Goal: Check status: Check status

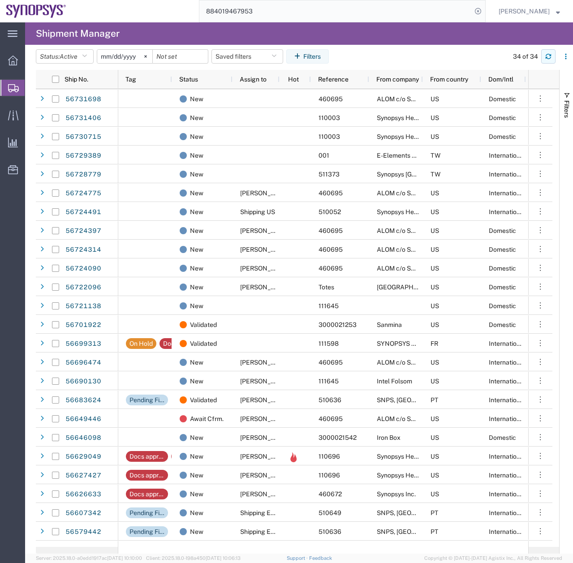
click at [543, 56] on button "button" at bounding box center [548, 56] width 14 height 14
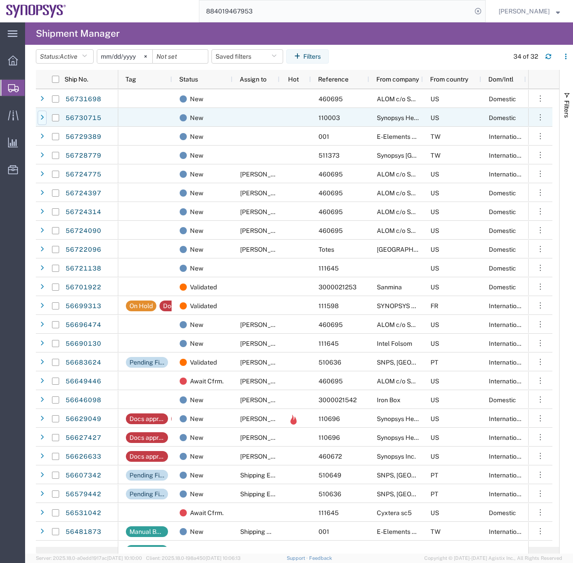
click at [39, 120] on div at bounding box center [42, 118] width 9 height 14
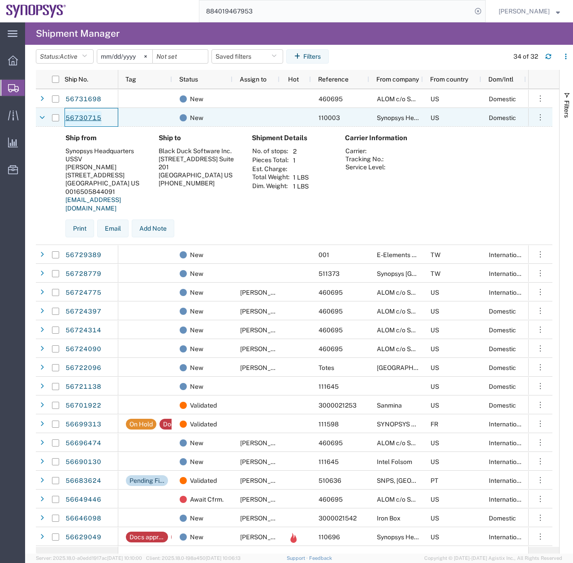
click at [82, 118] on link "56730715" at bounding box center [83, 118] width 37 height 14
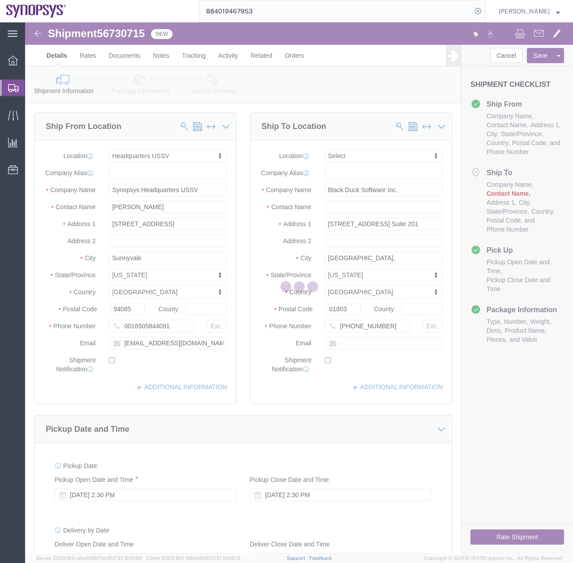
select select "63204"
select select
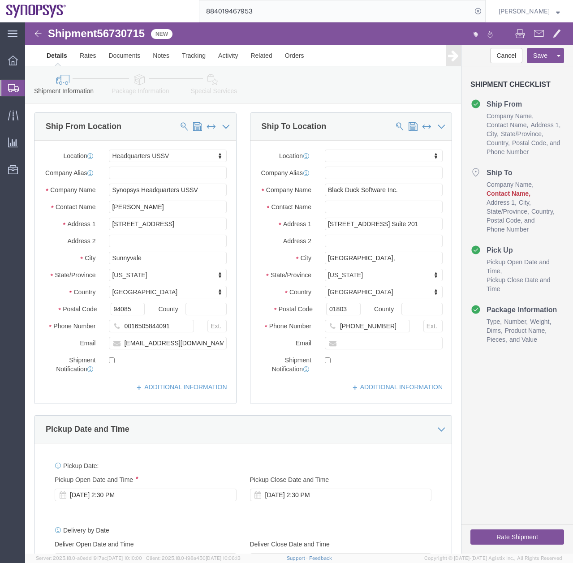
click at [13, 87] on icon at bounding box center [13, 88] width 11 height 8
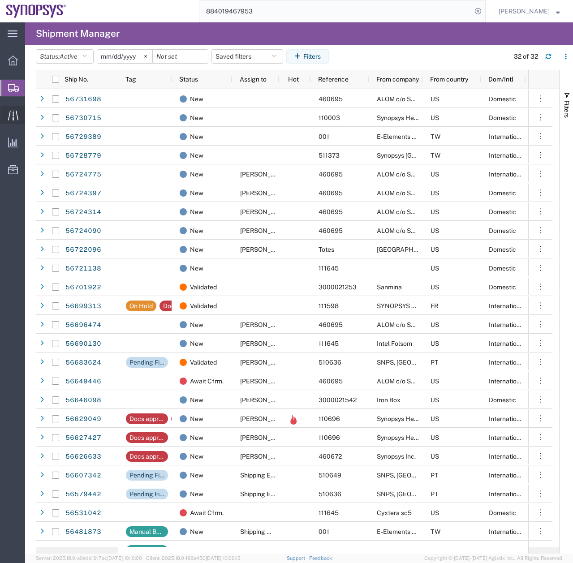
click at [9, 114] on icon at bounding box center [13, 115] width 10 height 10
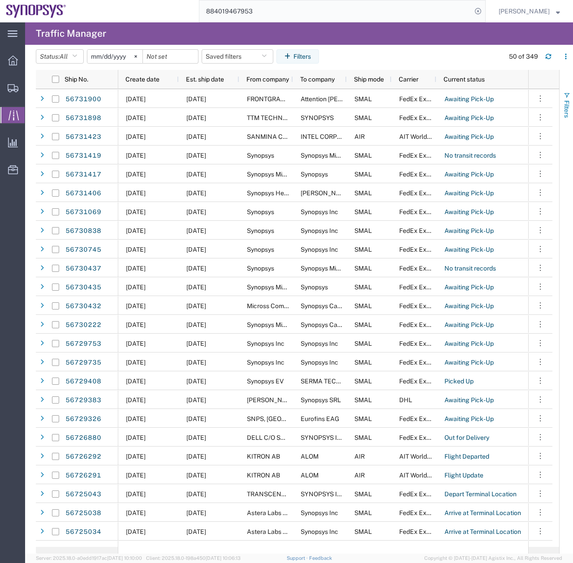
click at [566, 99] on button "Filters" at bounding box center [566, 105] width 13 height 48
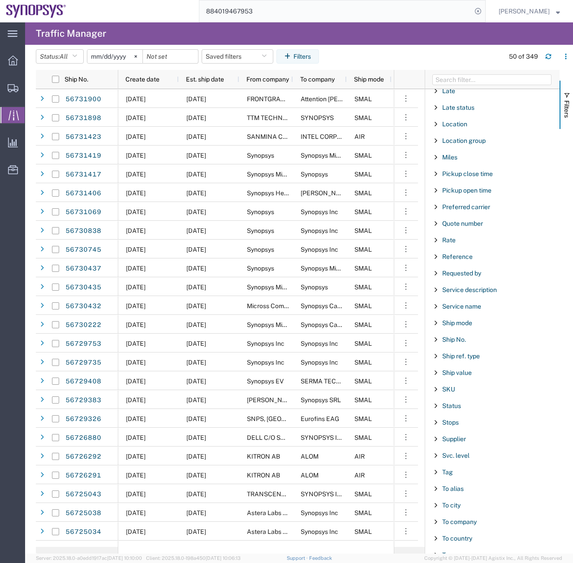
scroll to position [570, 0]
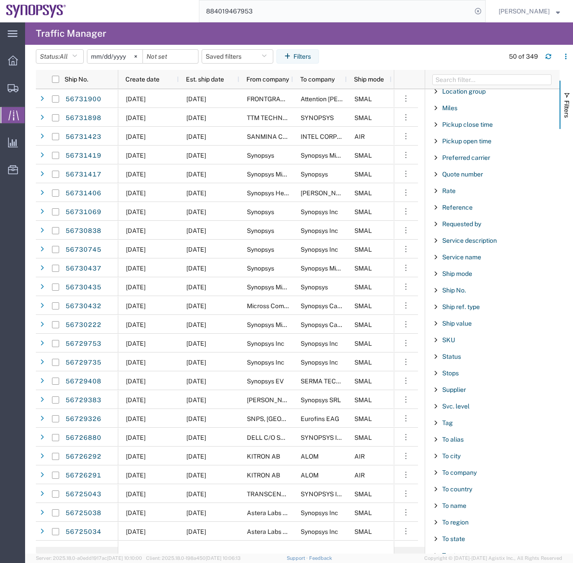
click at [437, 473] on span "Filter List 67 Filters" at bounding box center [436, 472] width 7 height 7
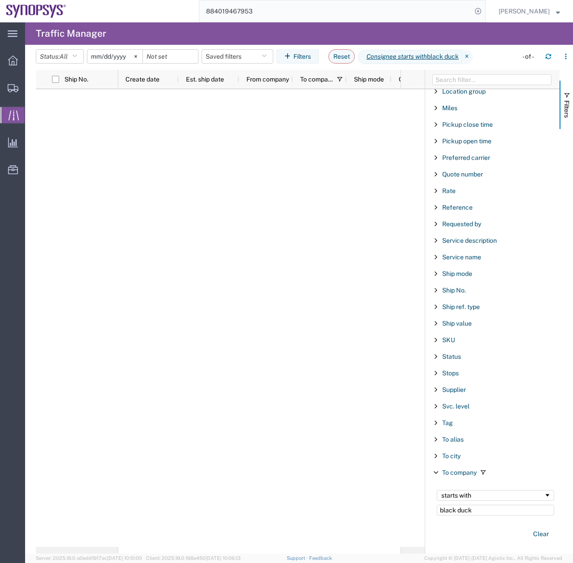
type input "black duck"
drag, startPoint x: 442, startPoint y: 519, endPoint x: 403, endPoint y: 546, distance: 47.7
click at [427, 526] on div "To company starts with black duck Clear" at bounding box center [492, 515] width 134 height 68
drag, startPoint x: 458, startPoint y: 513, endPoint x: 356, endPoint y: 527, distance: 103.1
click at [366, 522] on div "Ship No. Create date Est. ship date From company To company Ship mode Carrier C…" at bounding box center [304, 312] width 537 height 484
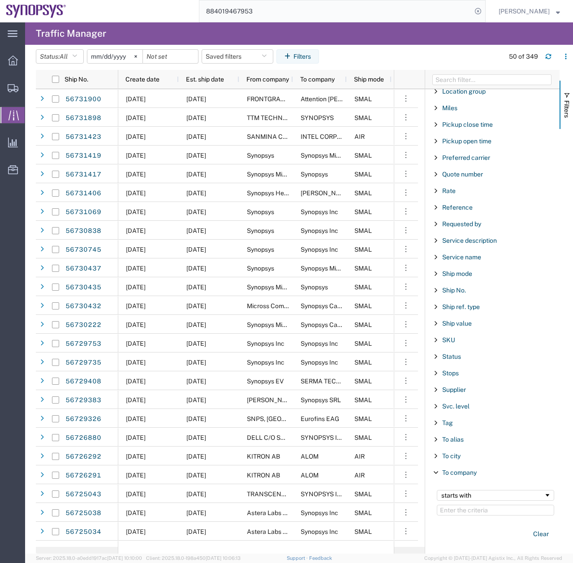
click at [437, 470] on span "Filter List 67 Filters" at bounding box center [436, 472] width 7 height 7
click at [436, 507] on span "Filter List 67 Filters" at bounding box center [436, 505] width 7 height 7
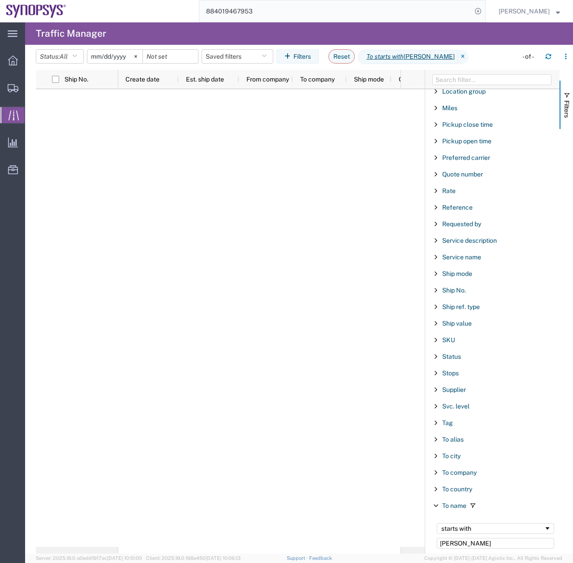
type input "[PERSON_NAME]"
click at [104, 55] on input "[DATE]" at bounding box center [114, 56] width 55 height 13
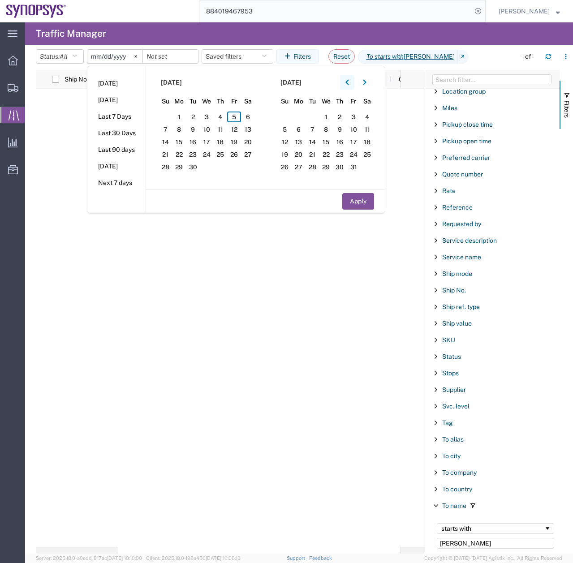
click at [349, 79] on icon "button" at bounding box center [348, 82] width 4 height 6
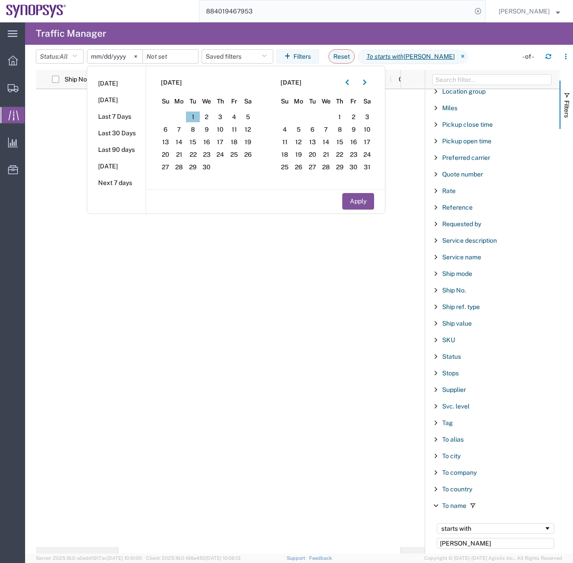
click at [198, 116] on span "1" at bounding box center [193, 117] width 14 height 11
click at [366, 86] on button "button" at bounding box center [365, 82] width 14 height 14
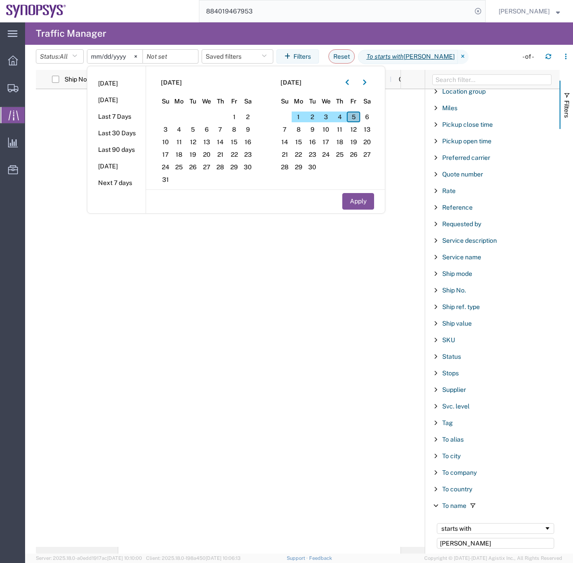
click at [360, 115] on span "5" at bounding box center [354, 117] width 14 height 11
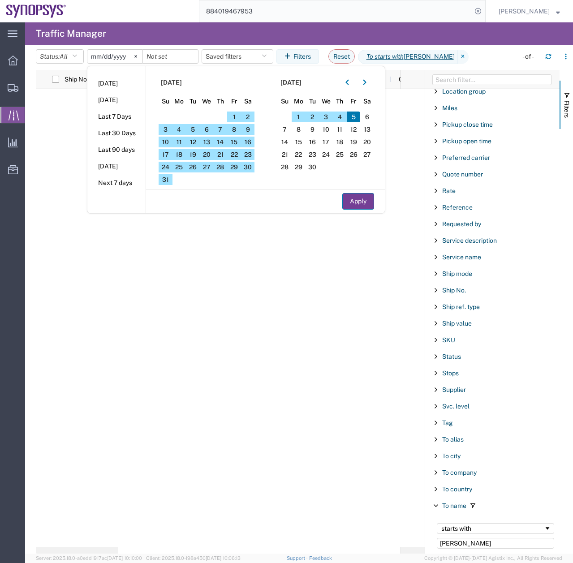
click at [360, 205] on button "Apply" at bounding box center [358, 201] width 32 height 17
type input "[DATE]"
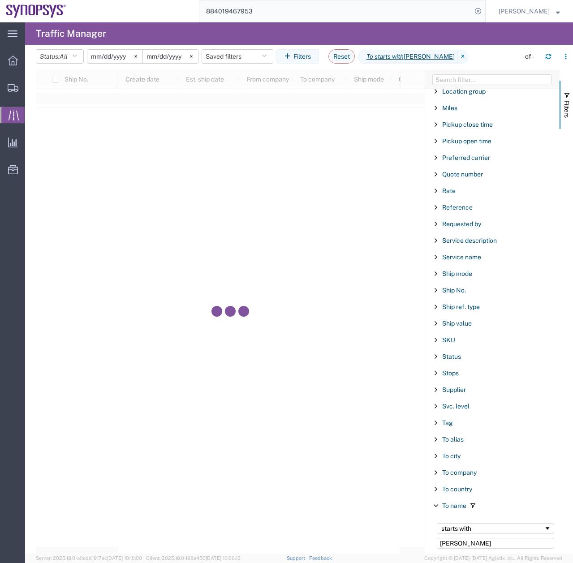
drag, startPoint x: 225, startPoint y: 17, endPoint x: 171, endPoint y: 35, distance: 57.0
click at [195, 27] on div "main_menu Created with Sketch. Collapse Menu Overview Shipments Shipment Manage…" at bounding box center [286, 292] width 573 height 541
click at [11, 89] on icon at bounding box center [13, 88] width 11 height 8
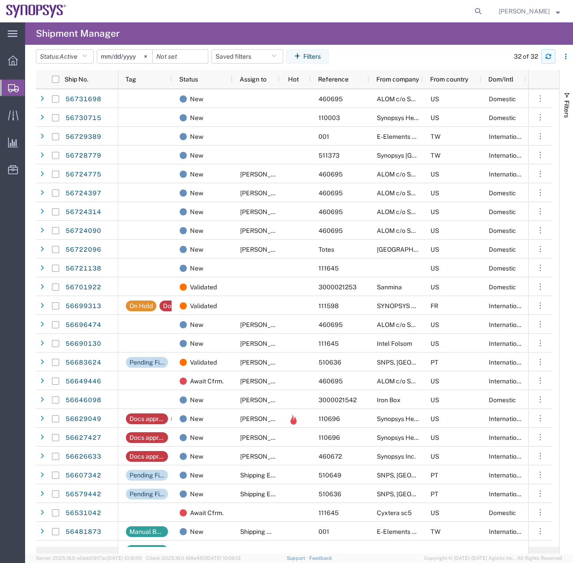
click at [548, 58] on icon "button" at bounding box center [548, 56] width 6 height 6
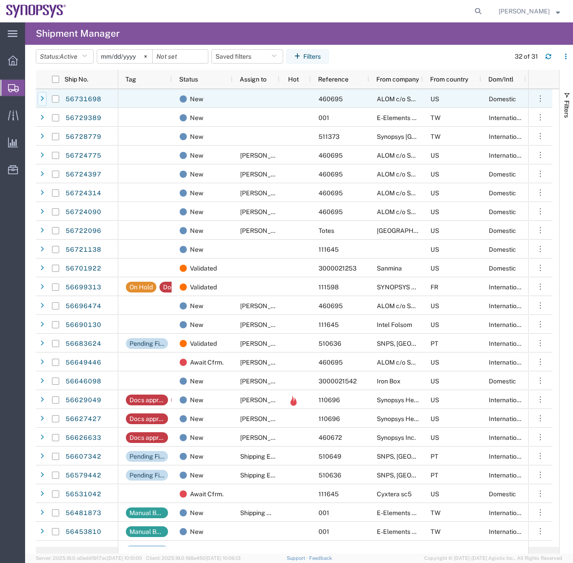
click at [45, 98] on div at bounding box center [42, 99] width 9 height 14
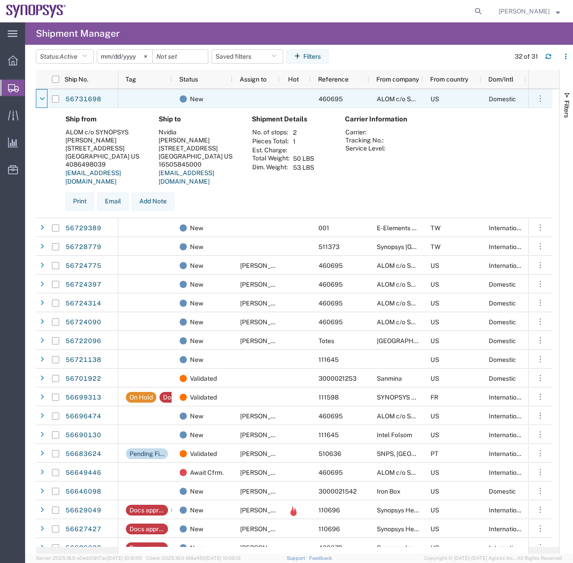
click at [45, 98] on div at bounding box center [42, 99] width 9 height 14
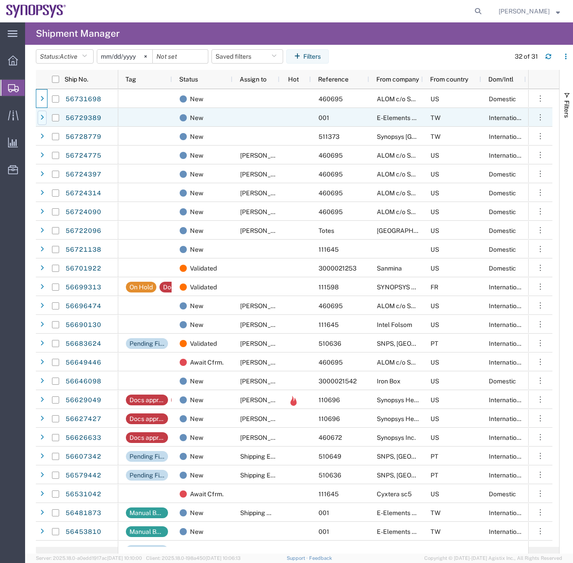
click at [42, 117] on icon at bounding box center [42, 118] width 4 height 6
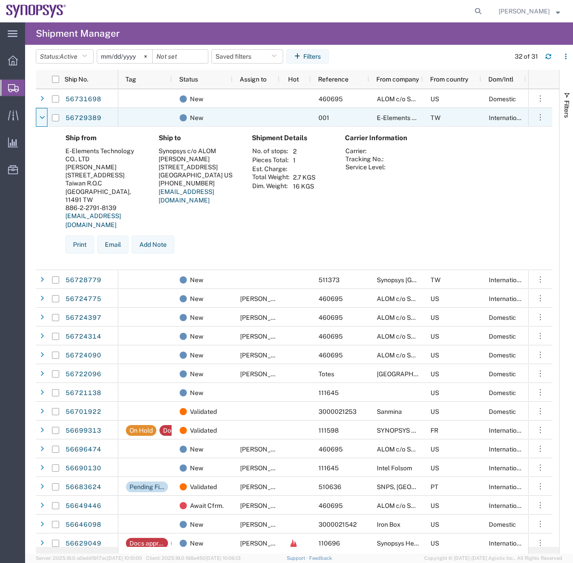
click at [42, 117] on icon at bounding box center [41, 118] width 5 height 6
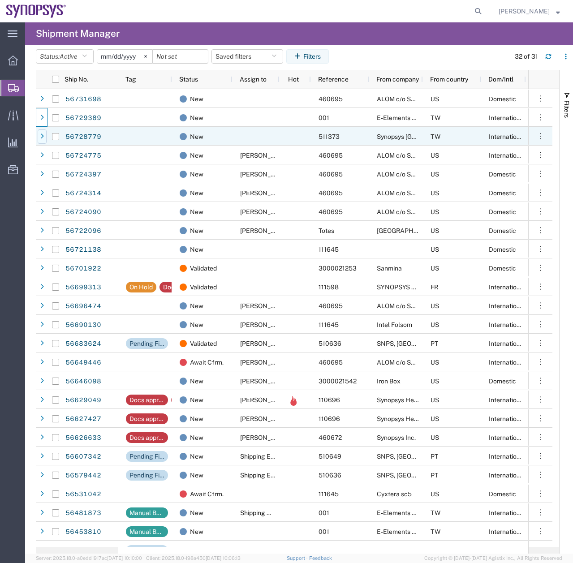
click at [44, 137] on div at bounding box center [42, 137] width 9 height 14
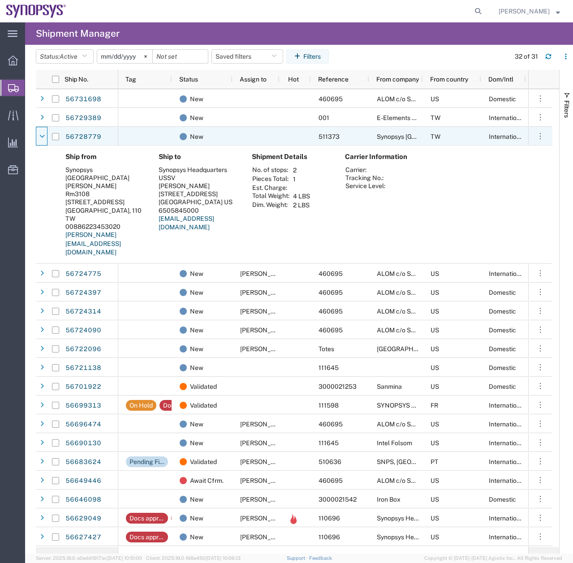
click at [44, 137] on icon at bounding box center [41, 137] width 5 height 6
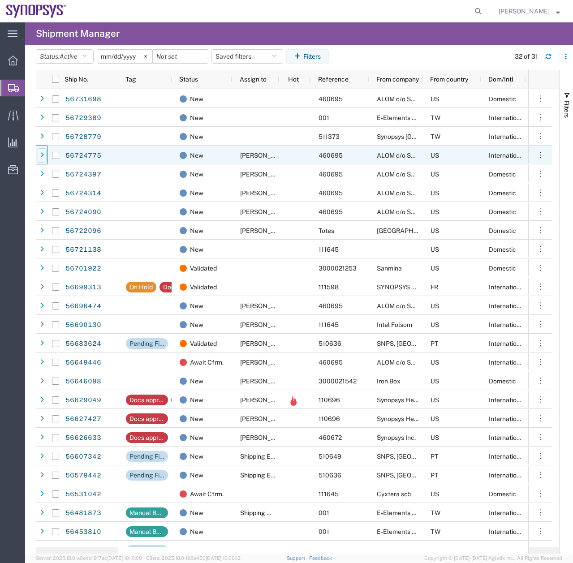
click at [41, 156] on icon at bounding box center [42, 155] width 4 height 6
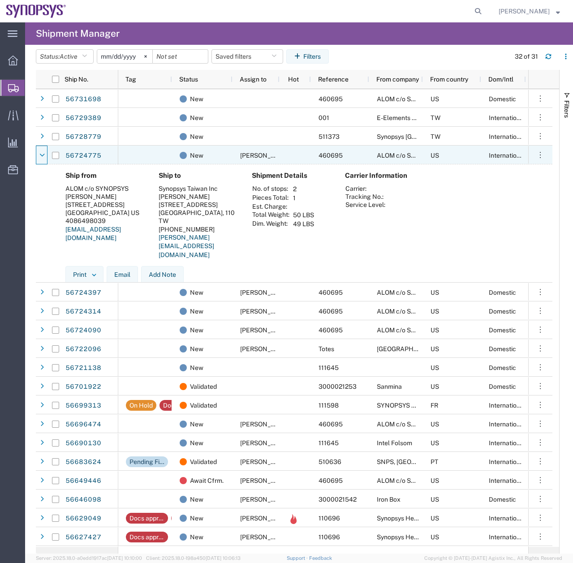
click at [41, 156] on icon at bounding box center [41, 155] width 5 height 6
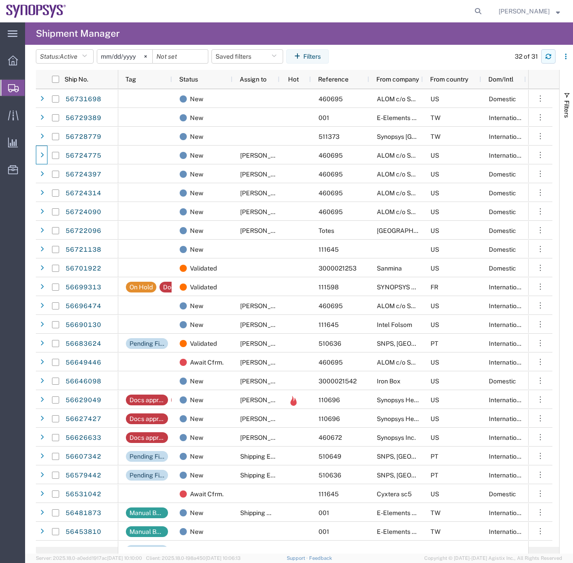
click at [551, 54] on icon "button" at bounding box center [548, 55] width 5 height 2
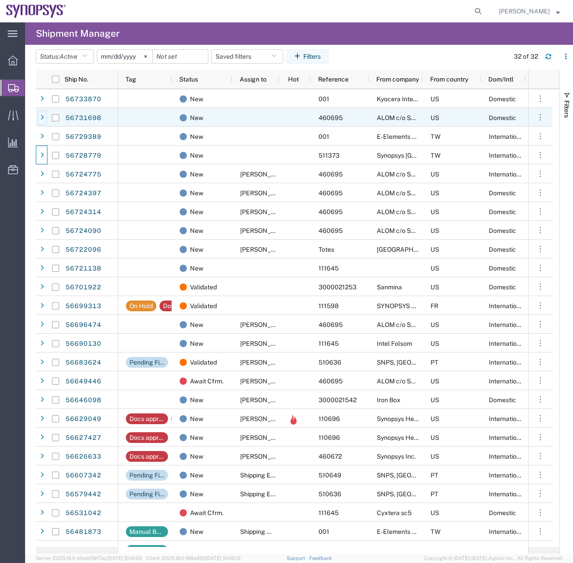
click at [44, 117] on div at bounding box center [42, 118] width 9 height 14
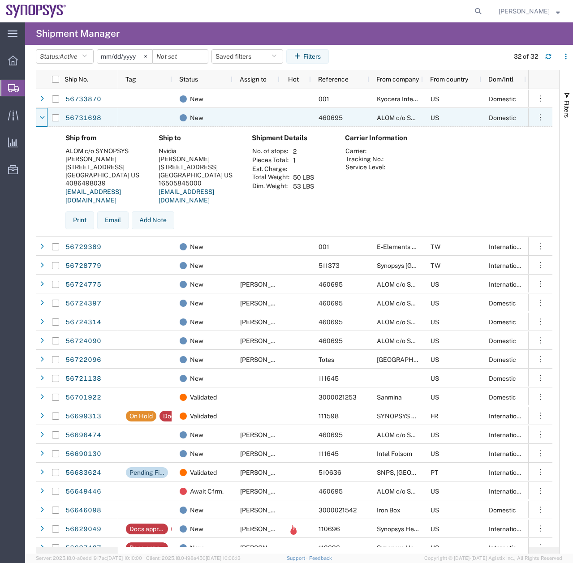
click at [44, 117] on icon at bounding box center [41, 118] width 5 height 6
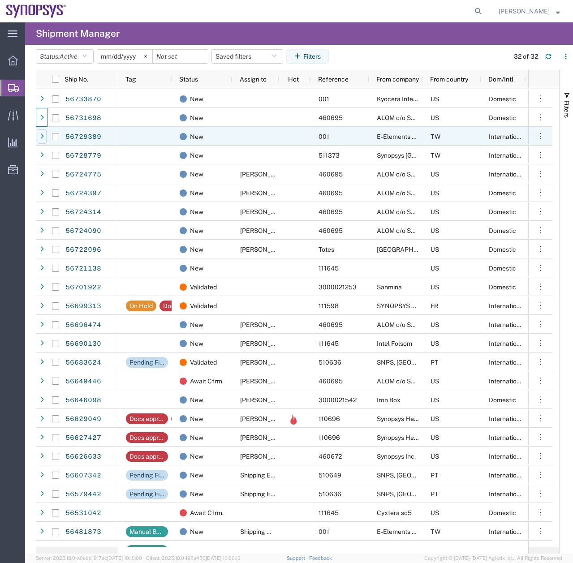
click at [41, 134] on icon at bounding box center [42, 137] width 4 height 6
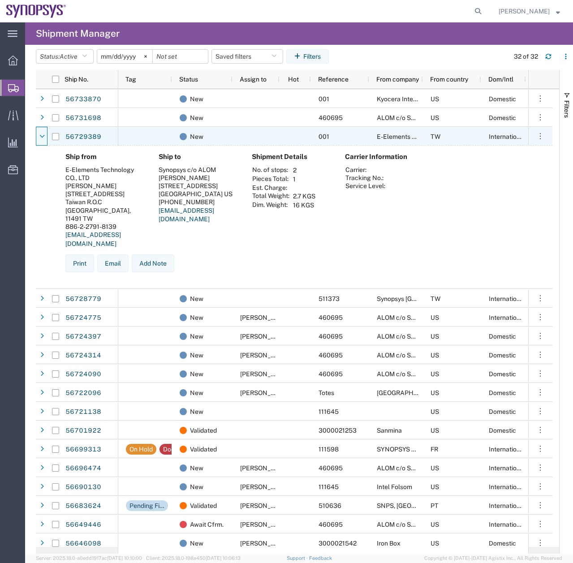
click at [41, 134] on icon at bounding box center [41, 137] width 5 height 6
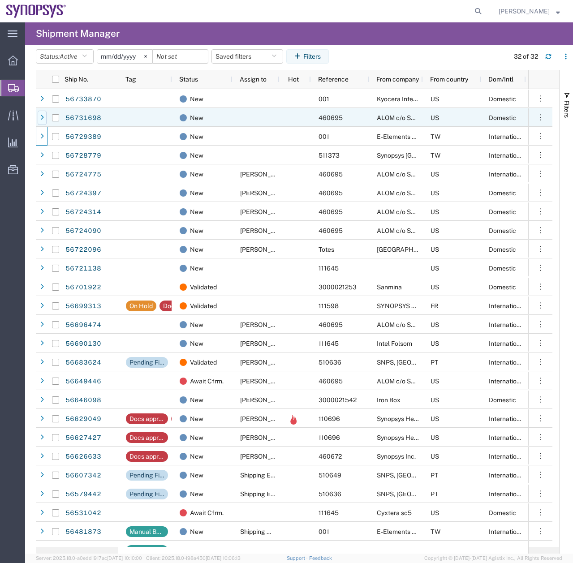
click at [40, 115] on icon at bounding box center [42, 118] width 4 height 6
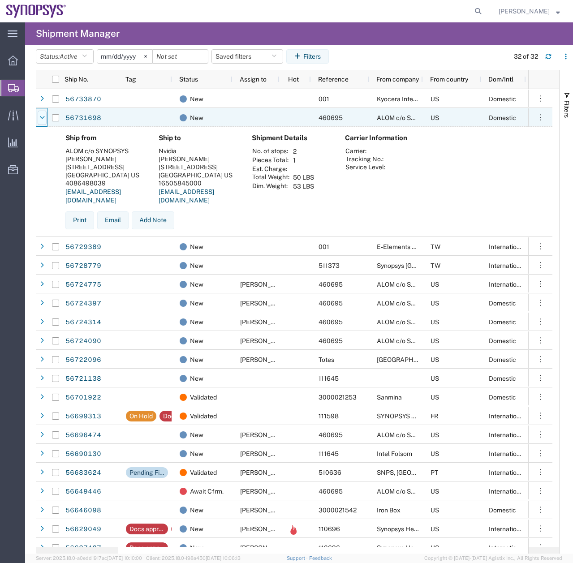
click at [41, 117] on icon at bounding box center [41, 118] width 5 height 6
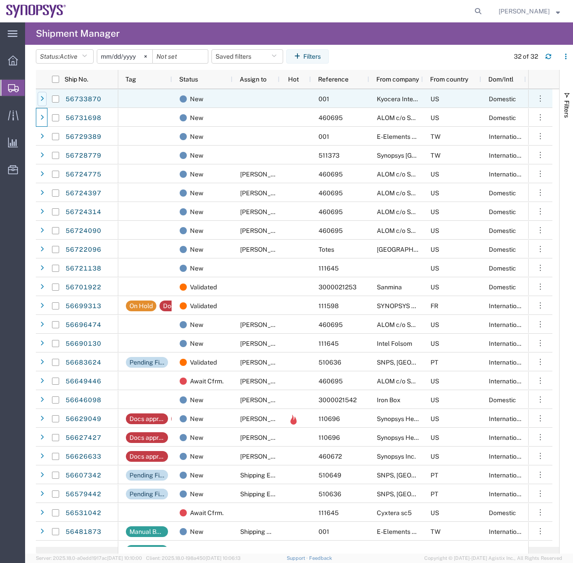
click at [39, 97] on div at bounding box center [42, 99] width 9 height 14
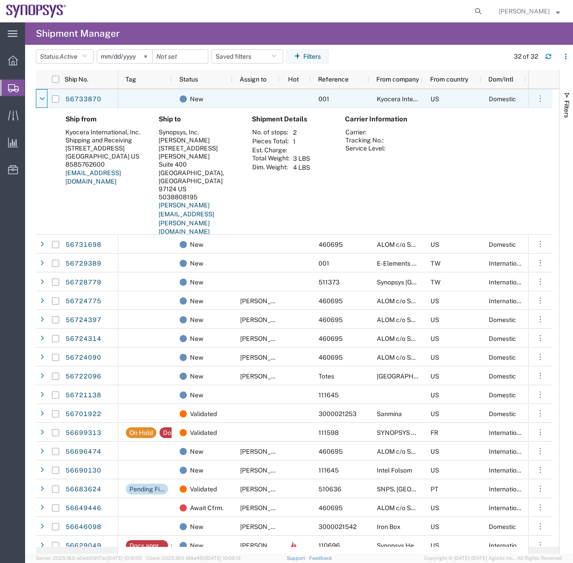
click at [39, 97] on div at bounding box center [42, 99] width 9 height 14
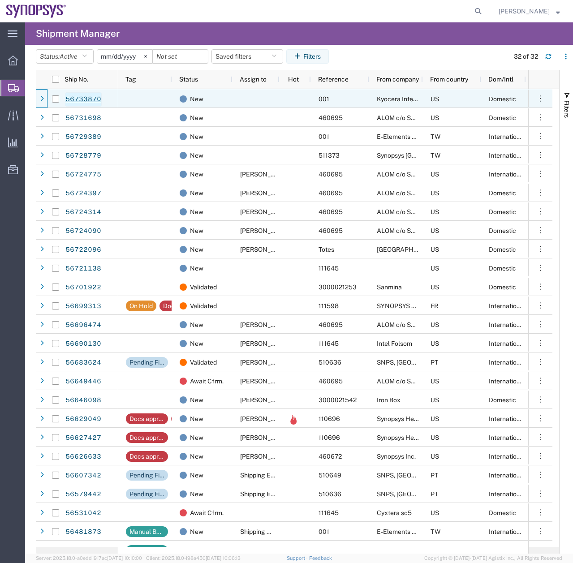
click at [82, 100] on link "56733870" at bounding box center [83, 99] width 37 height 14
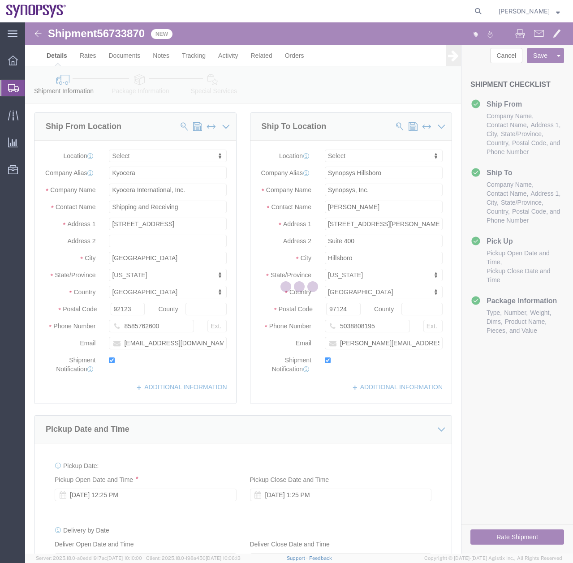
select select
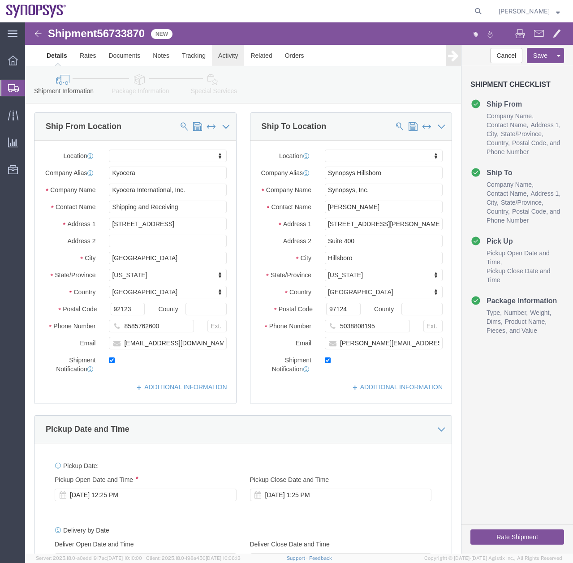
click link "Activity"
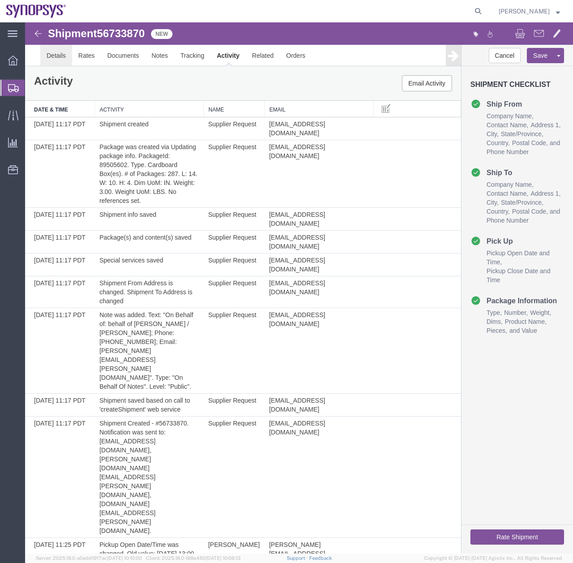
click at [55, 59] on link "Details" at bounding box center [56, 56] width 32 height 22
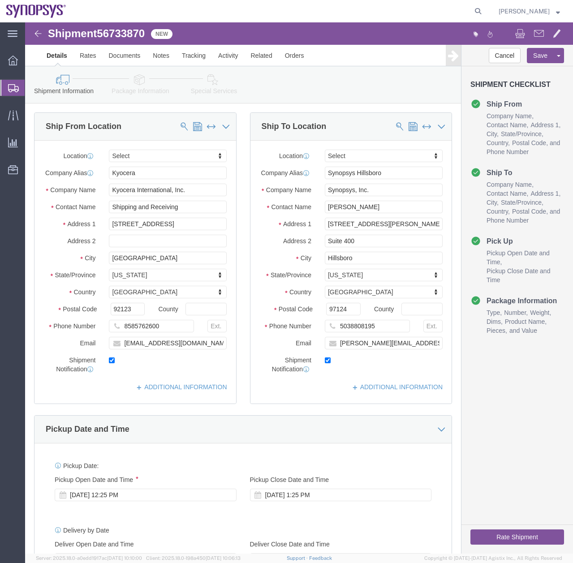
click icon
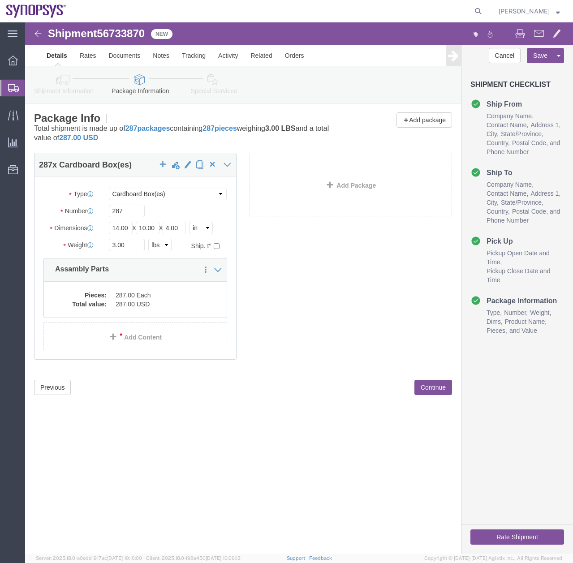
click at [5, 92] on div at bounding box center [12, 88] width 25 height 16
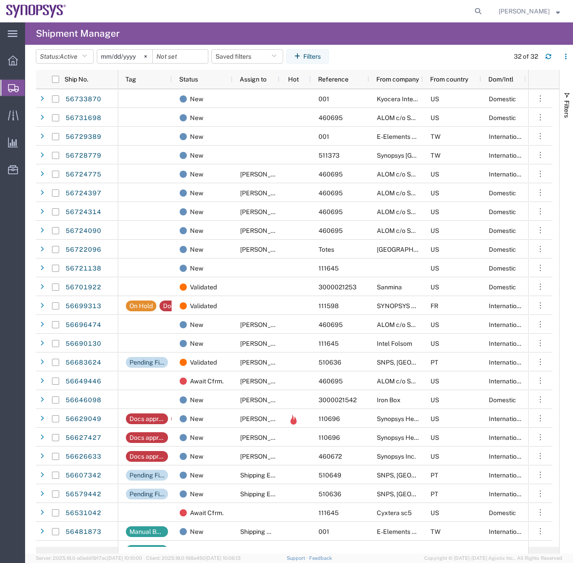
click at [479, 15] on form at bounding box center [479, 11] width 14 height 22
click at [484, 13] on icon at bounding box center [478, 11] width 13 height 13
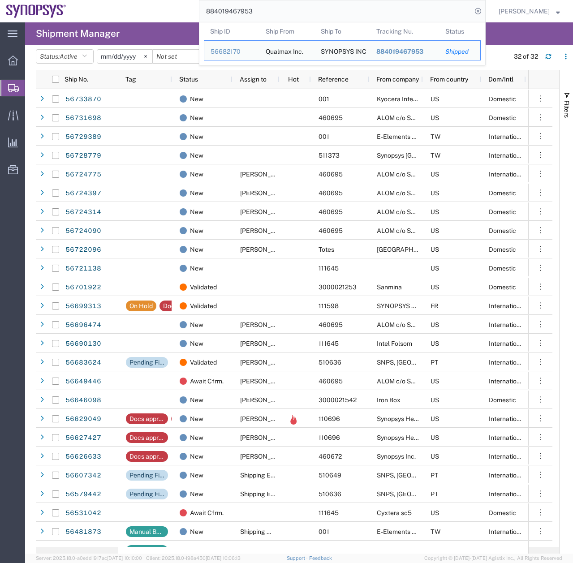
type input "884019467953"
